Goal: Find specific page/section: Locate item on page

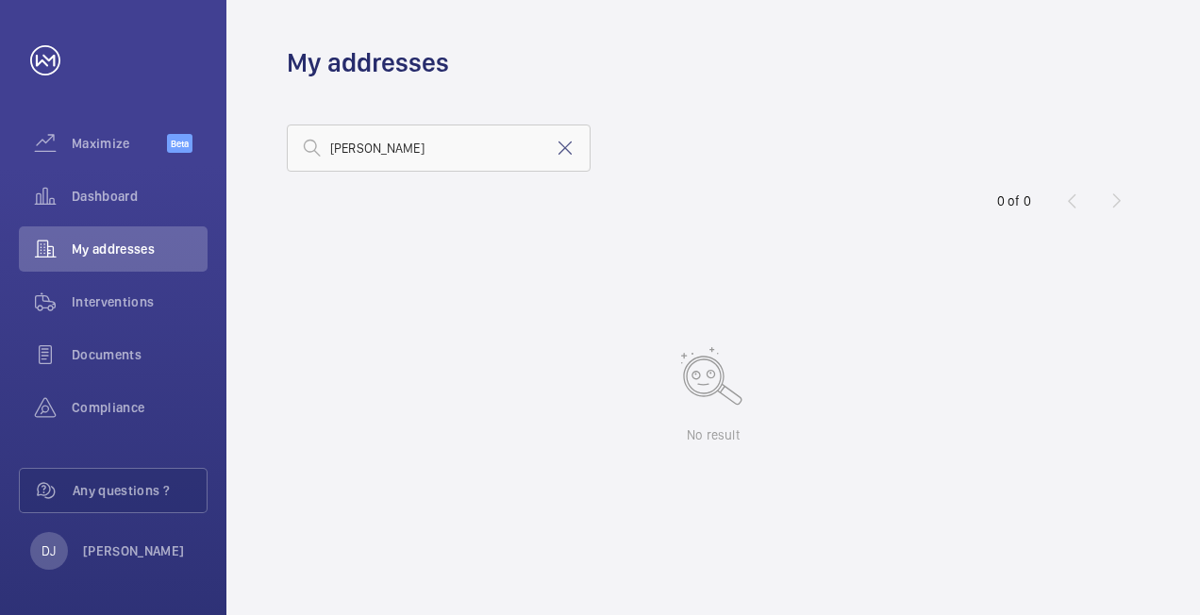
click at [558, 151] on mat-icon at bounding box center [565, 148] width 23 height 23
click at [439, 157] on input "text" at bounding box center [439, 148] width 304 height 47
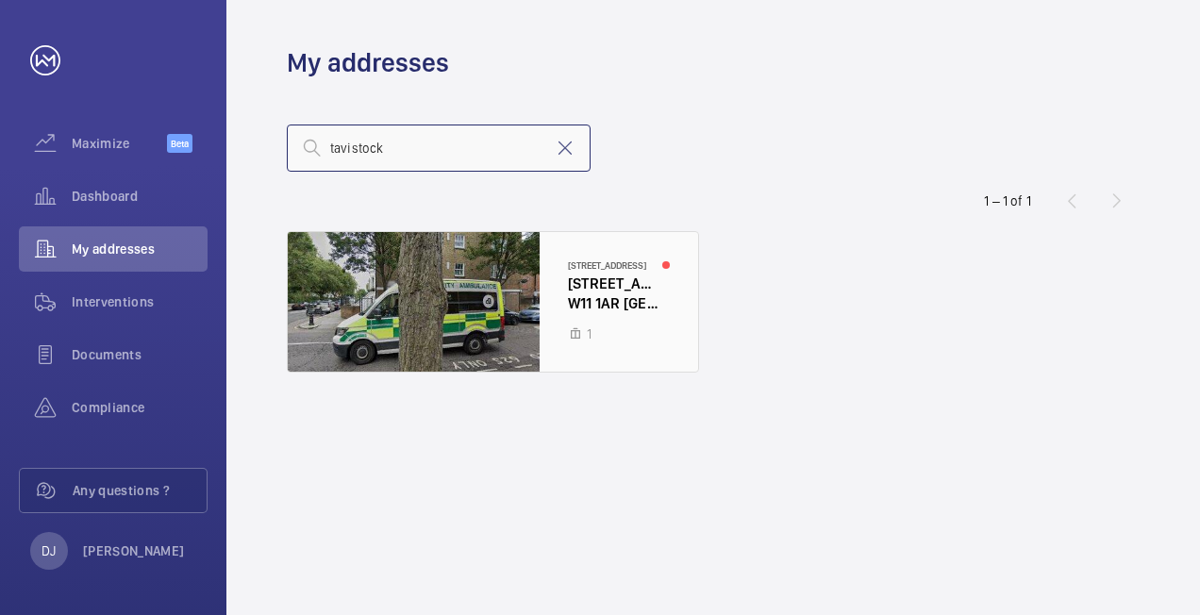
type input "tavistock"
click at [566, 295] on div at bounding box center [493, 302] width 410 height 140
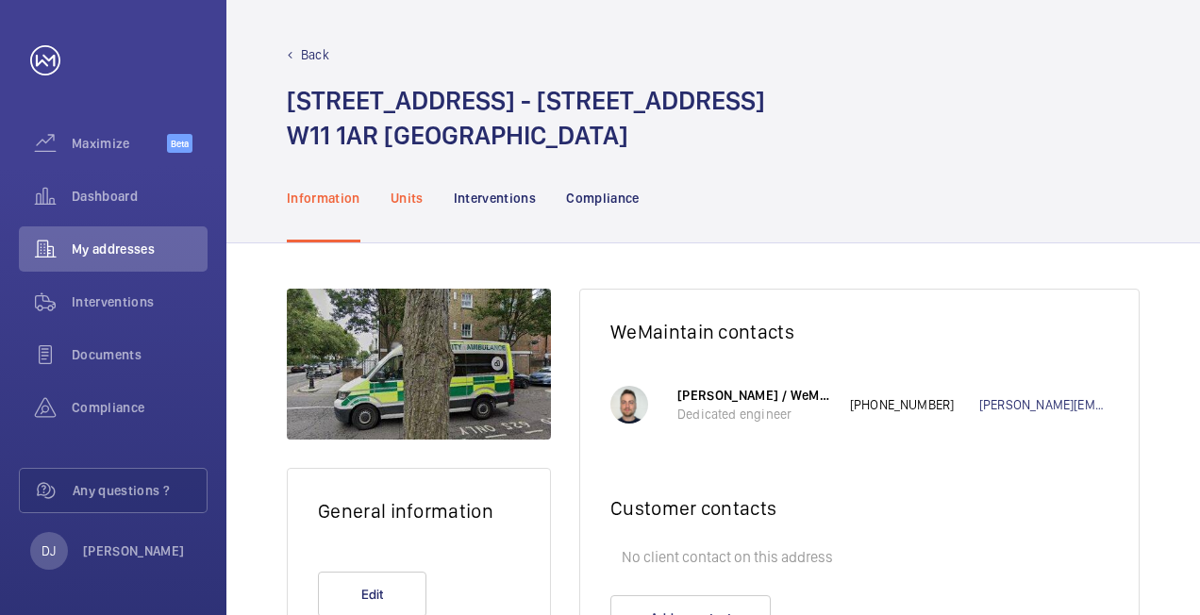
click at [403, 196] on p "Units" at bounding box center [407, 198] width 33 height 19
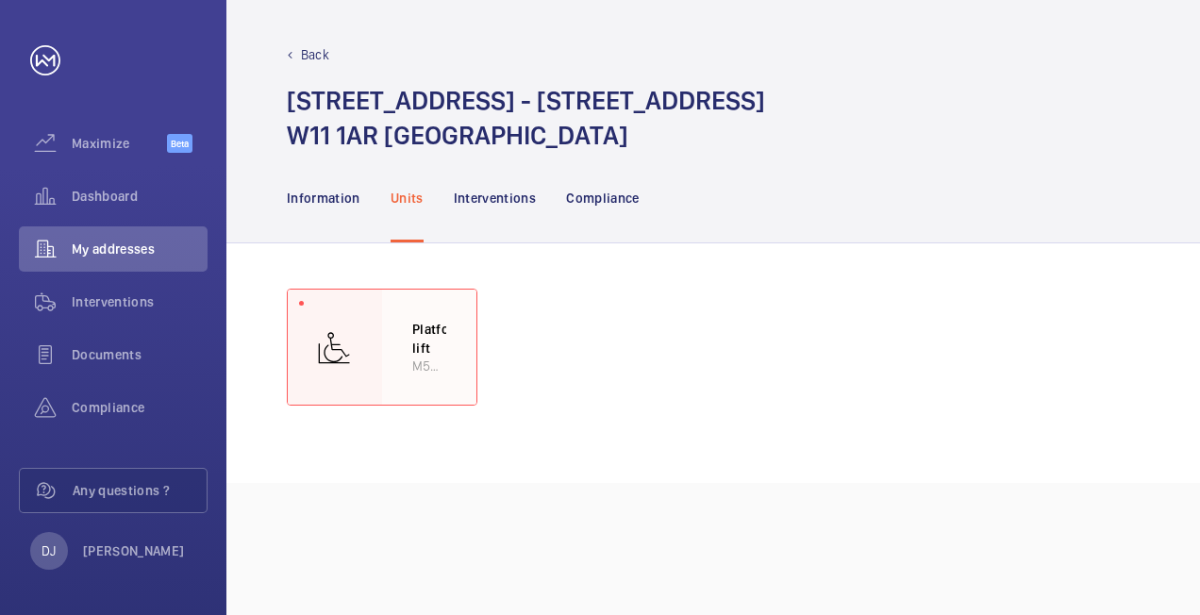
click at [416, 324] on p "Platform lift" at bounding box center [429, 338] width 34 height 37
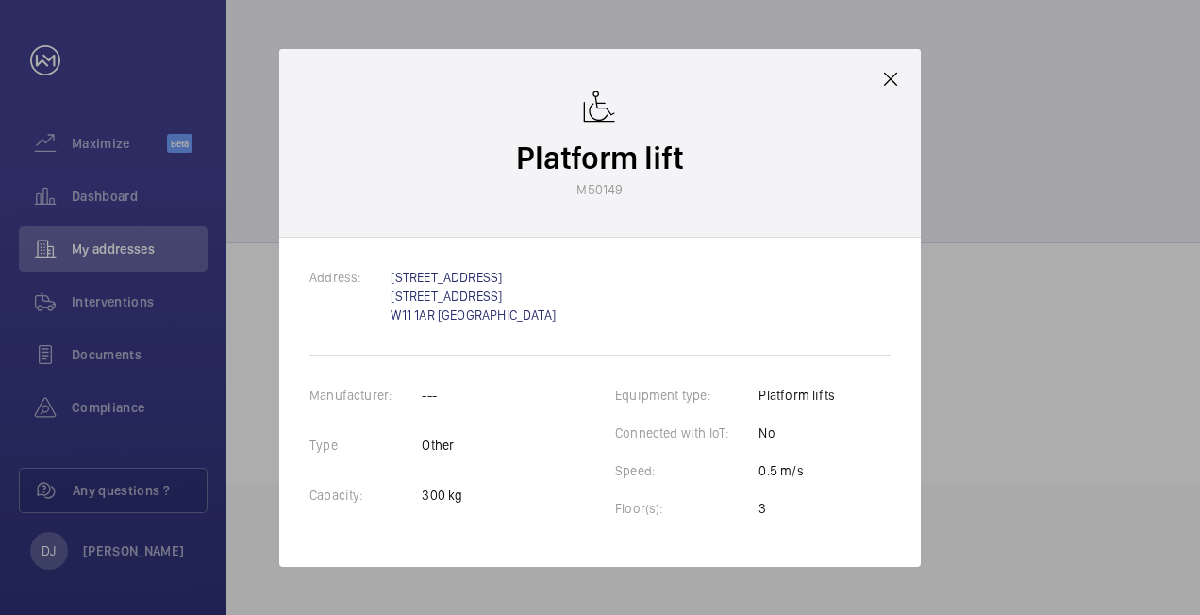
click at [900, 93] on div "Platform lift M50149" at bounding box center [599, 143] width 641 height 189
drag, startPoint x: 896, startPoint y: 72, endPoint x: 645, endPoint y: 547, distance: 537.6
click at [895, 72] on mat-icon at bounding box center [890, 79] width 23 height 23
